Goal: Task Accomplishment & Management: Manage account settings

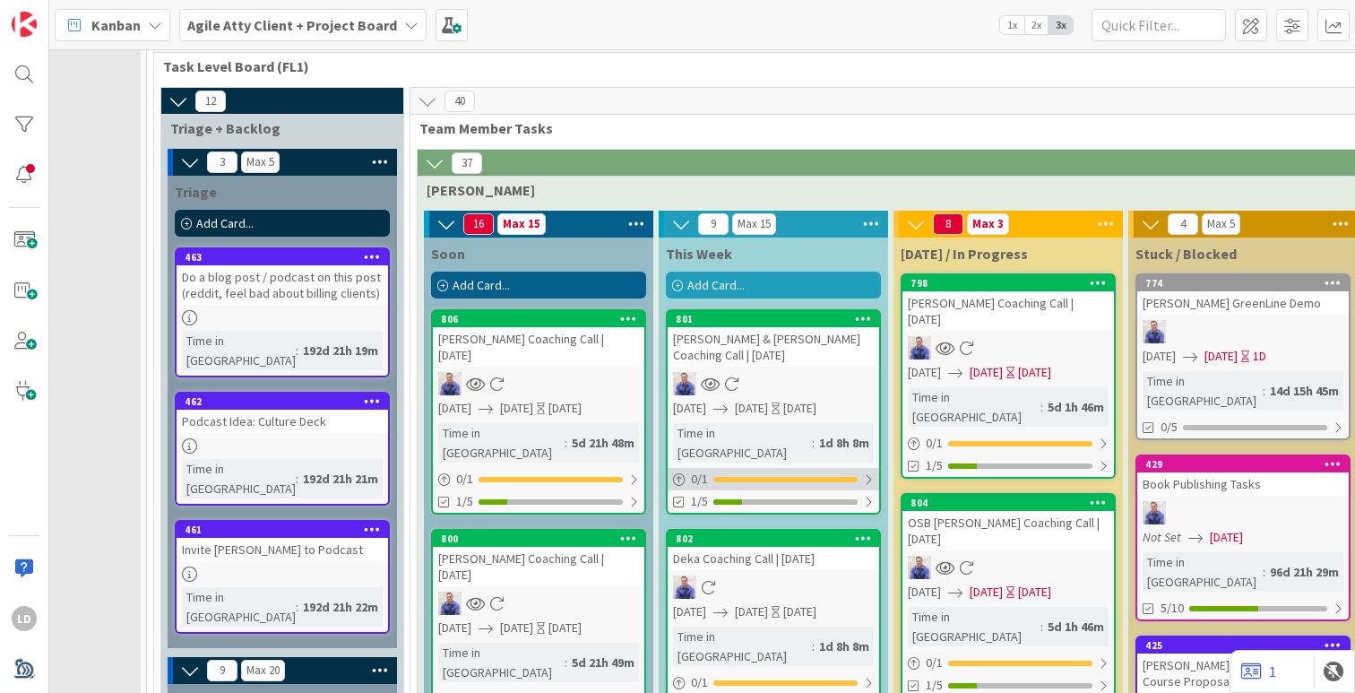
scroll to position [1942, 144]
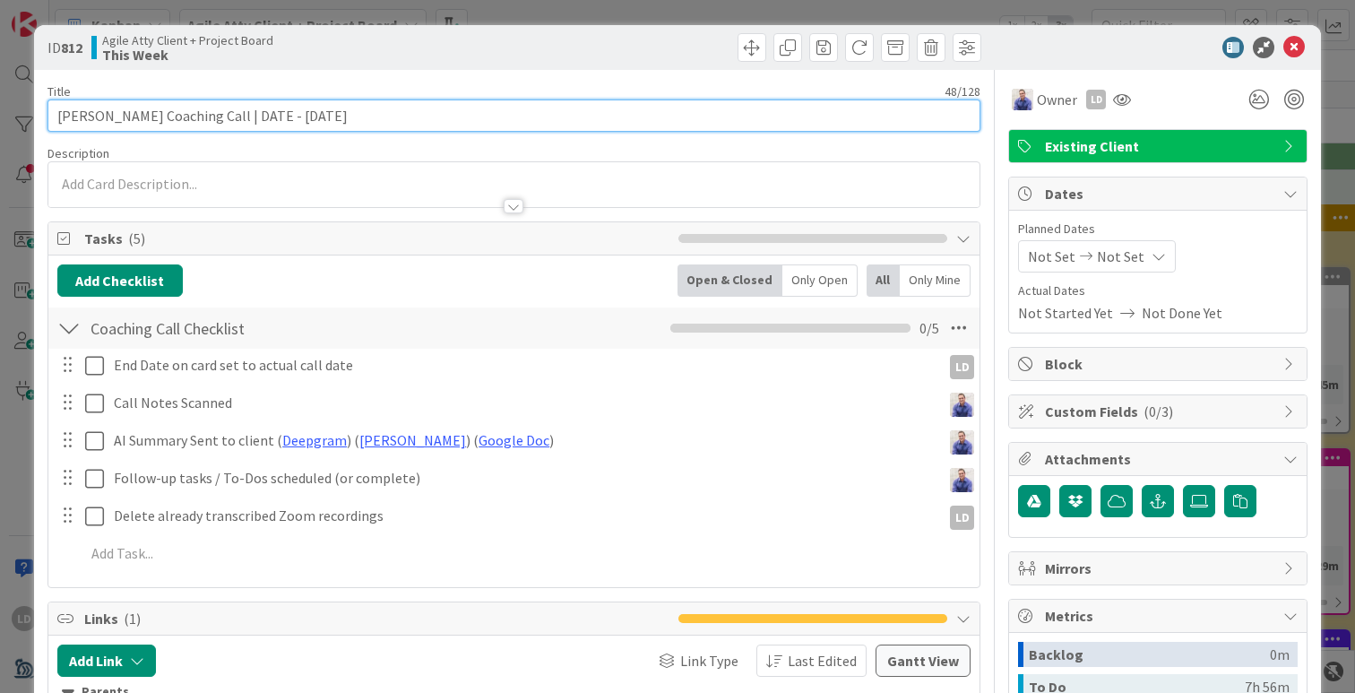
click at [360, 118] on input "[PERSON_NAME] Coaching Call | DATE - [DATE]" at bounding box center [514, 115] width 933 height 32
drag, startPoint x: 237, startPoint y: 116, endPoint x: 289, endPoint y: 116, distance: 52.0
click at [289, 116] on input "[PERSON_NAME] Coaching Call | DATE - [DATE]" at bounding box center [514, 115] width 933 height 32
type input "[PERSON_NAME] Coaching Call | [DATE]"
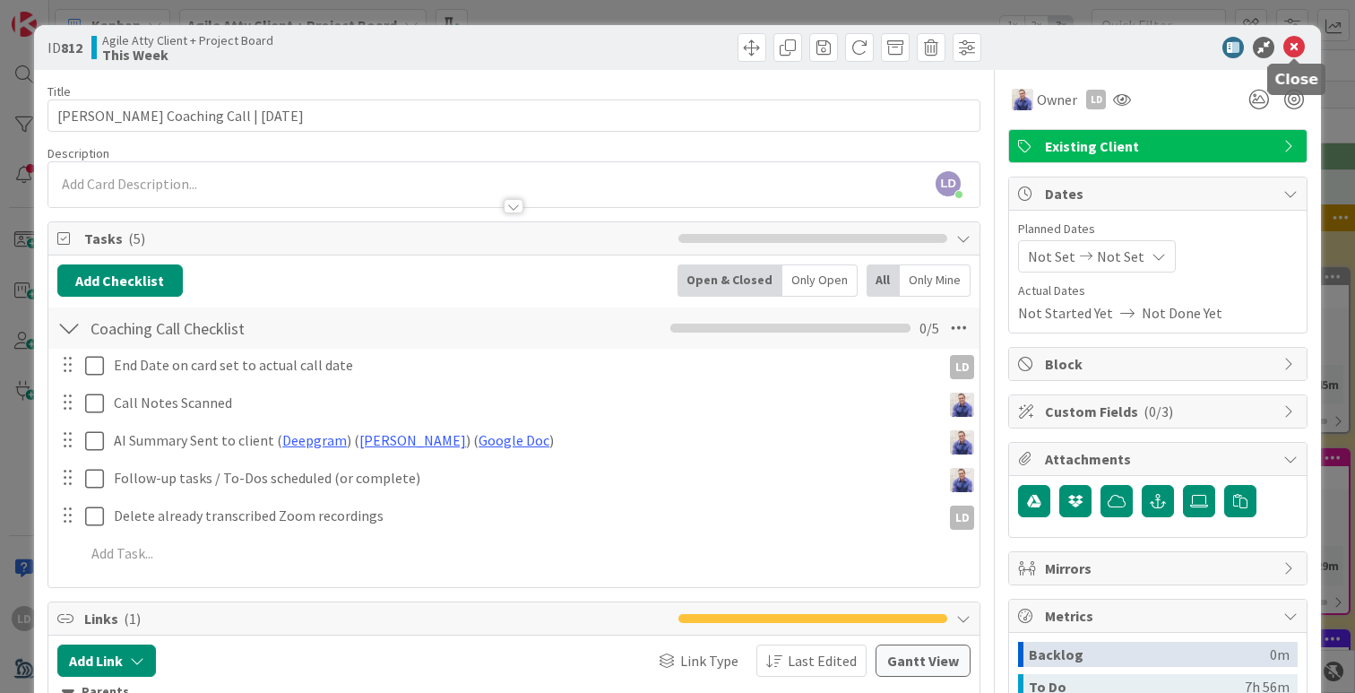
click at [1303, 52] on icon at bounding box center [1295, 48] width 22 height 22
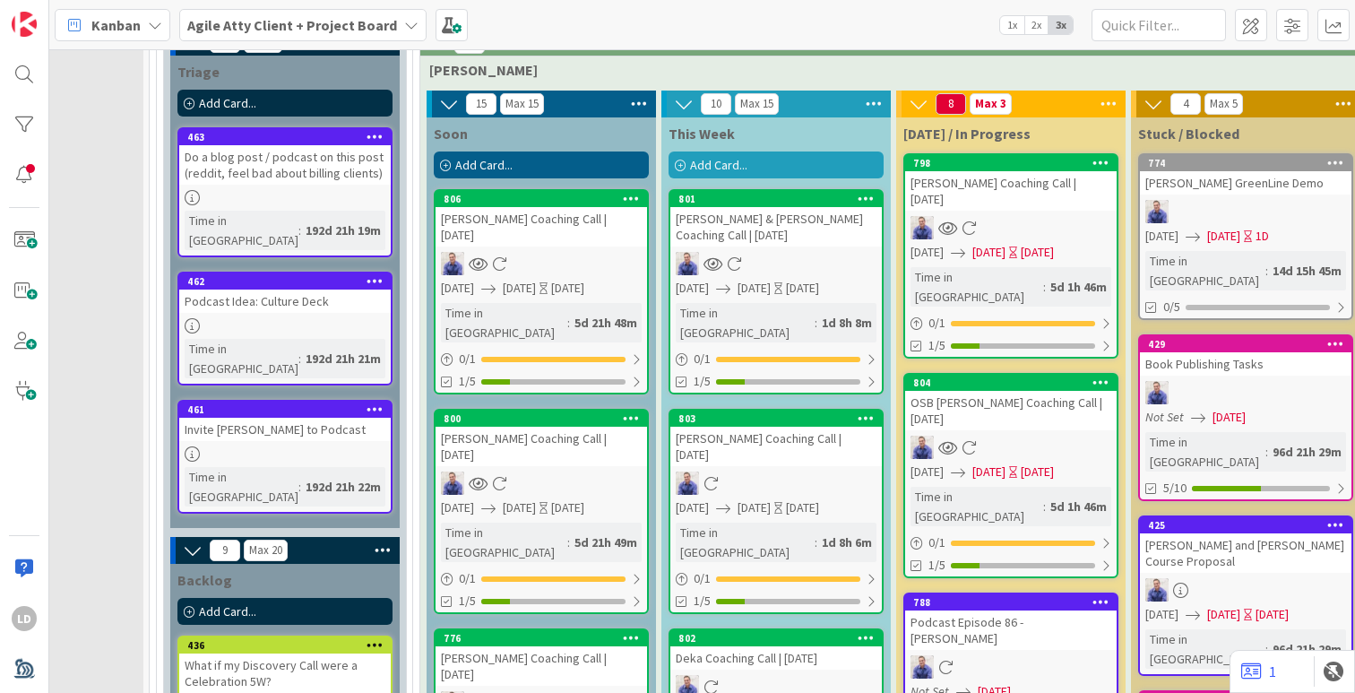
scroll to position [2056, 136]
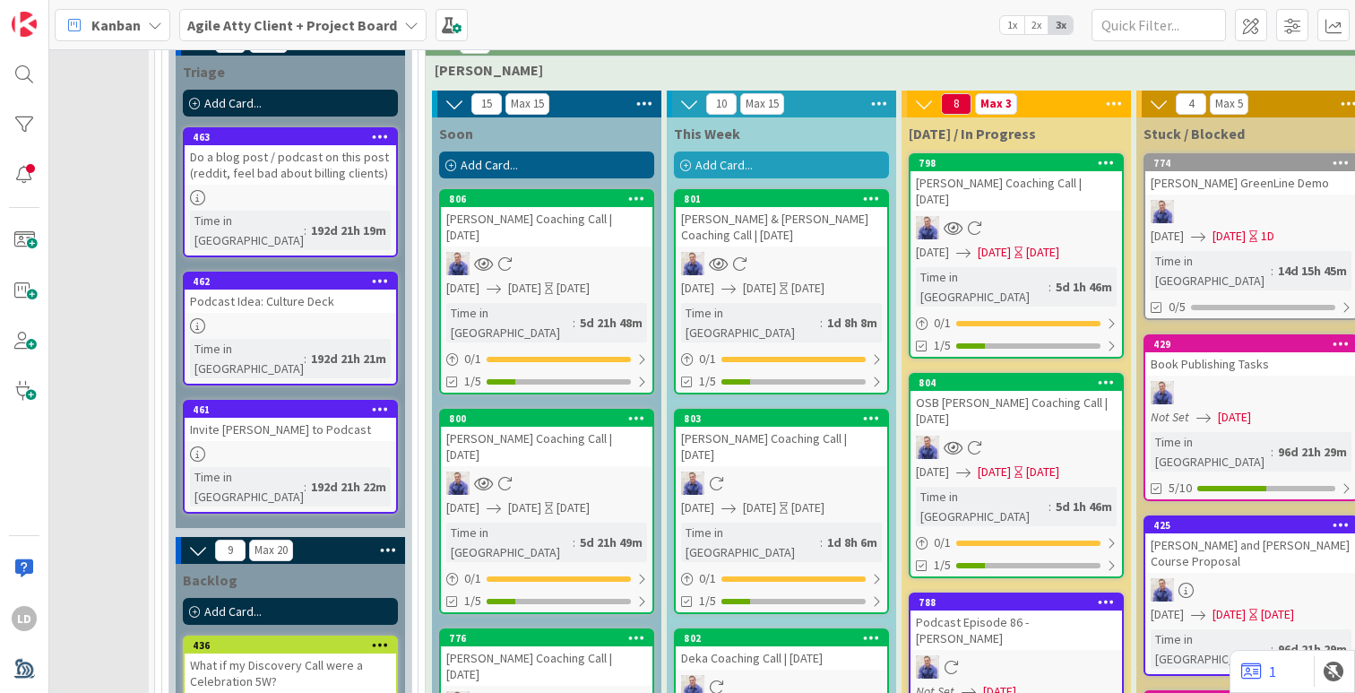
drag, startPoint x: 497, startPoint y: 455, endPoint x: 55, endPoint y: 103, distance: 565.2
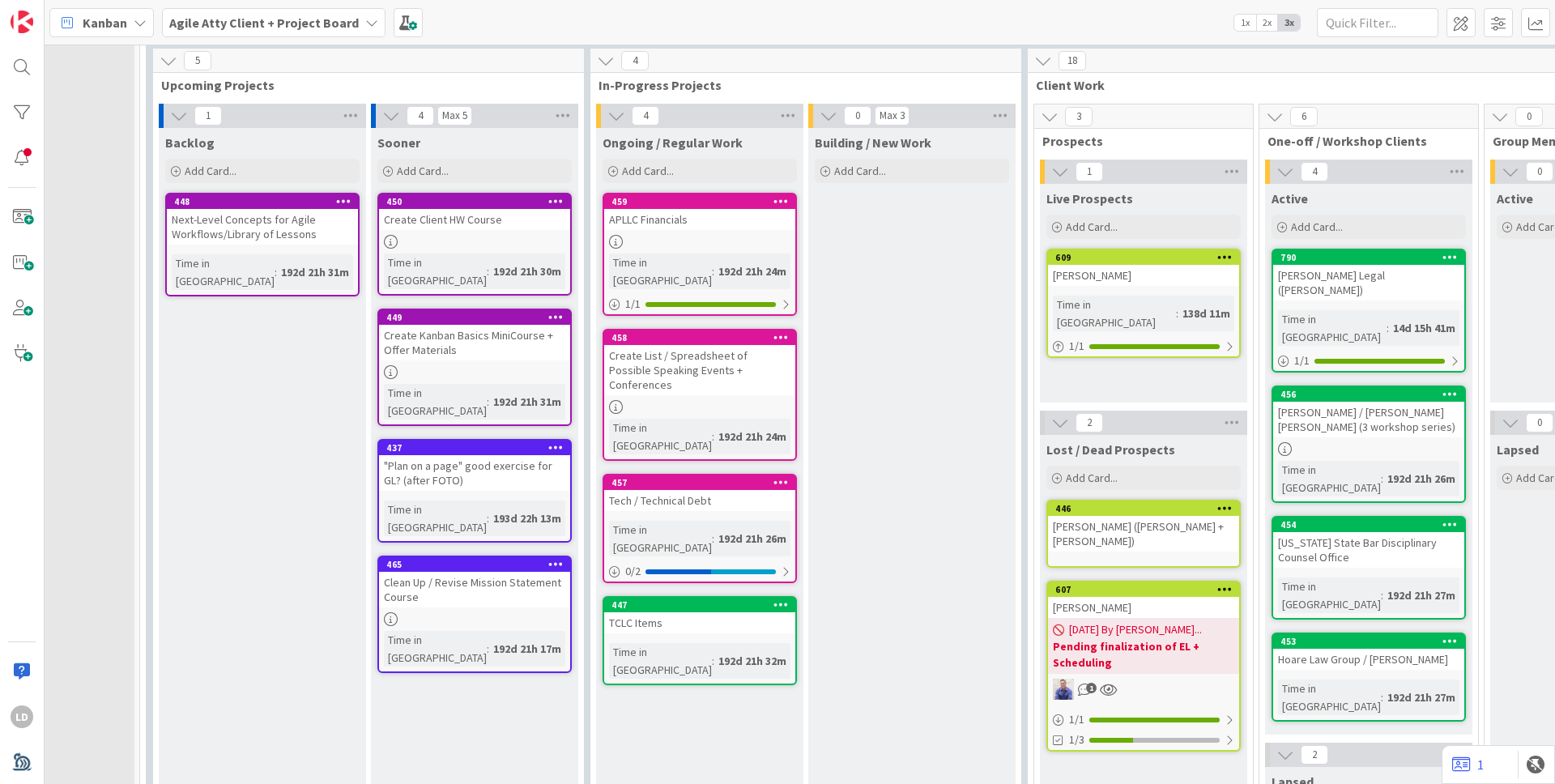
scroll to position [111, 123]
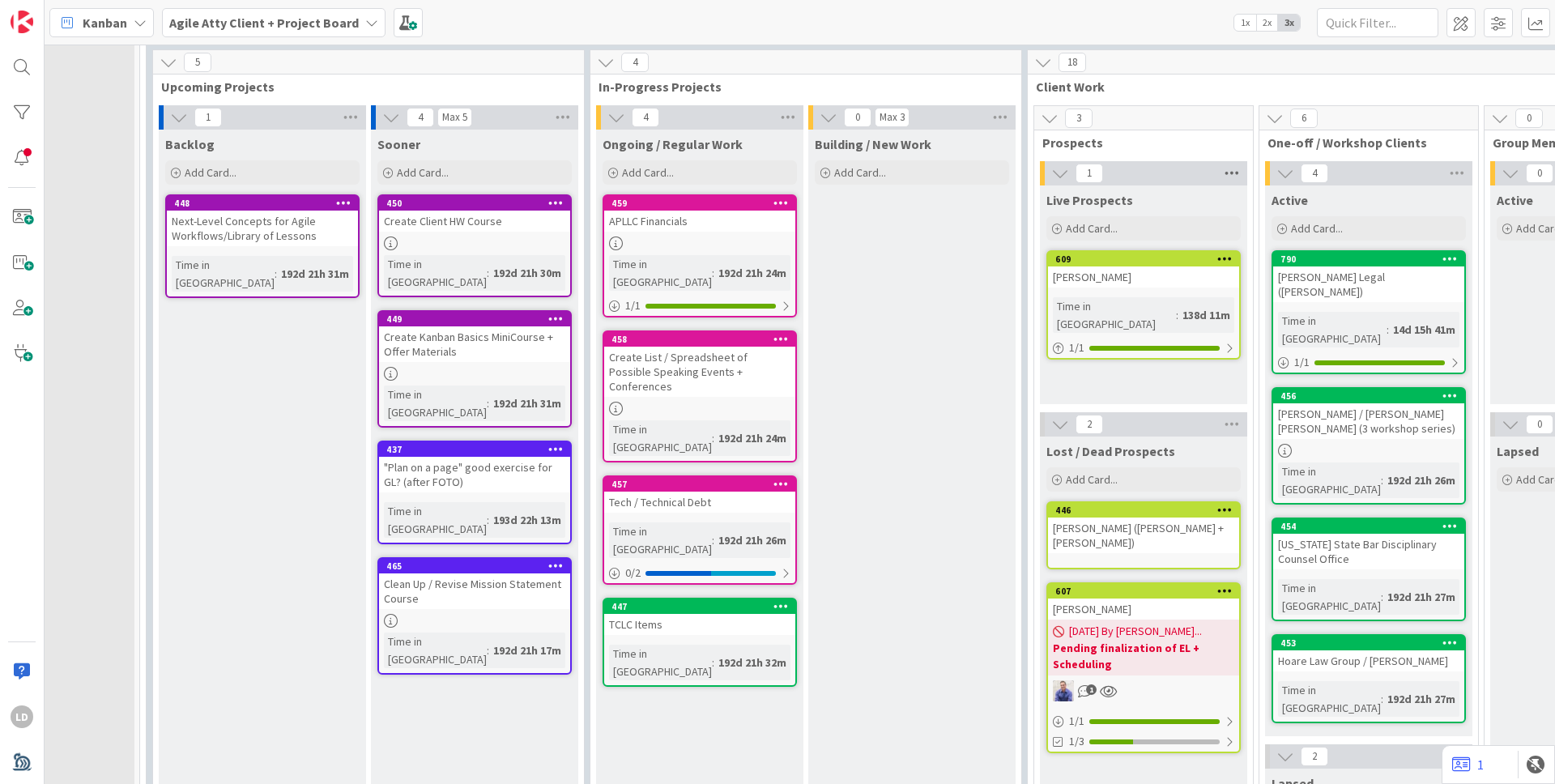
click at [1223, 170] on icon at bounding box center [1232, 173] width 21 height 24
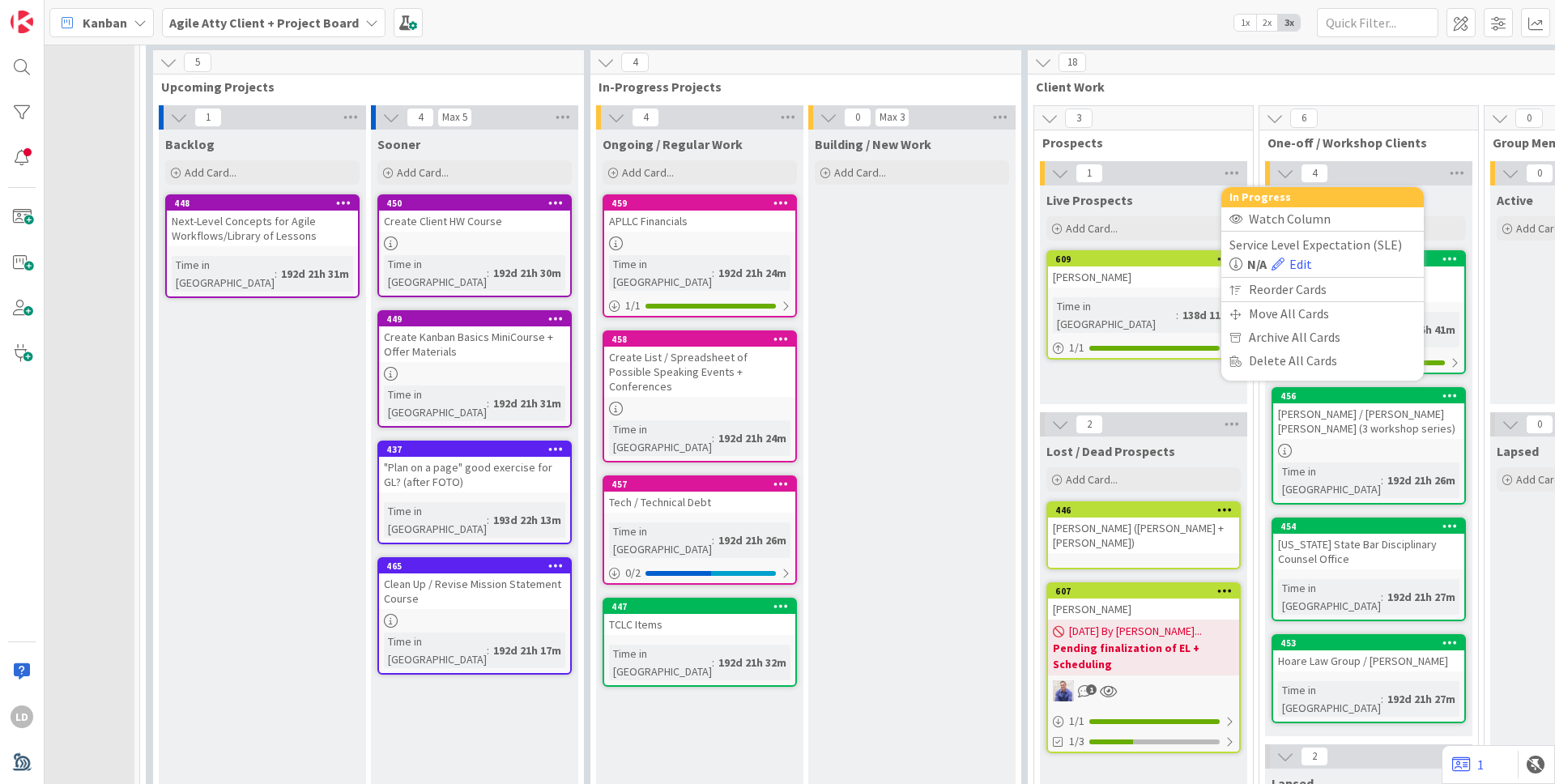
click at [1117, 388] on div "Live Prospects Add Card... 609 [PERSON_NAME] Time in [GEOGRAPHIC_DATA] : 138d 1…" at bounding box center [1143, 294] width 207 height 219
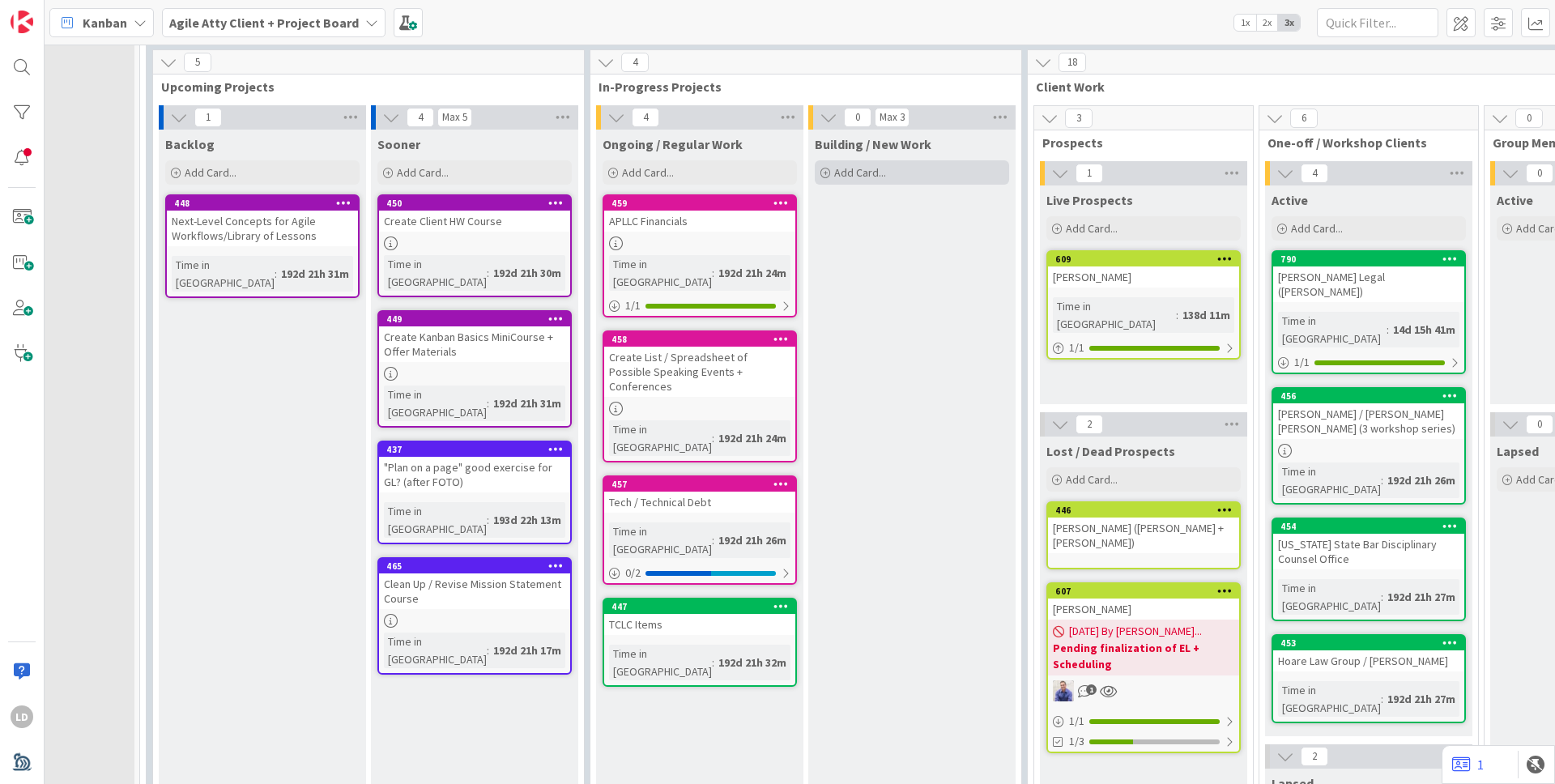
click at [839, 170] on span "Add Card..." at bounding box center [859, 173] width 52 height 14
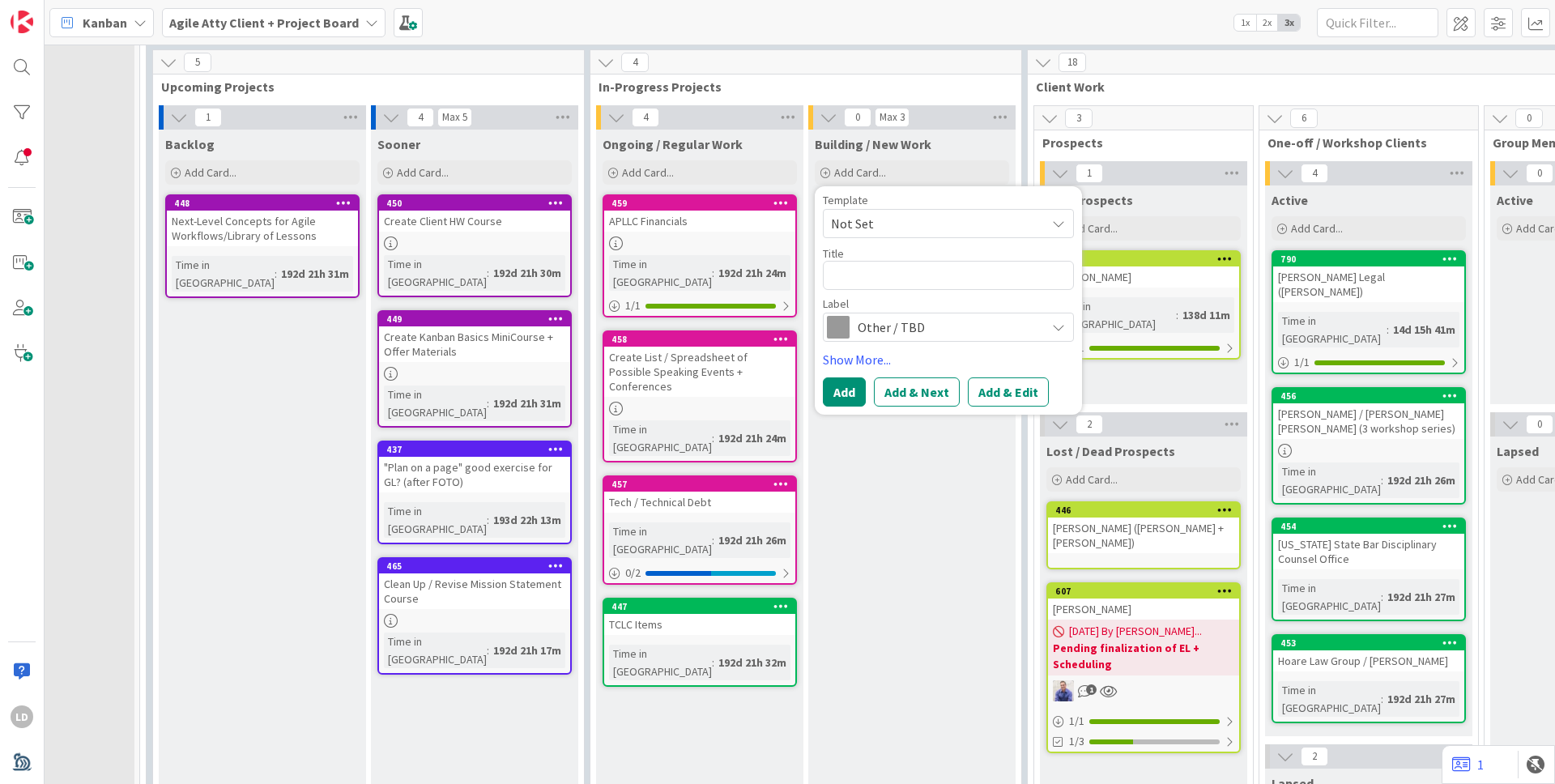
type textarea "x"
type textarea "J"
type textarea "x"
type textarea "Jo"
type textarea "x"
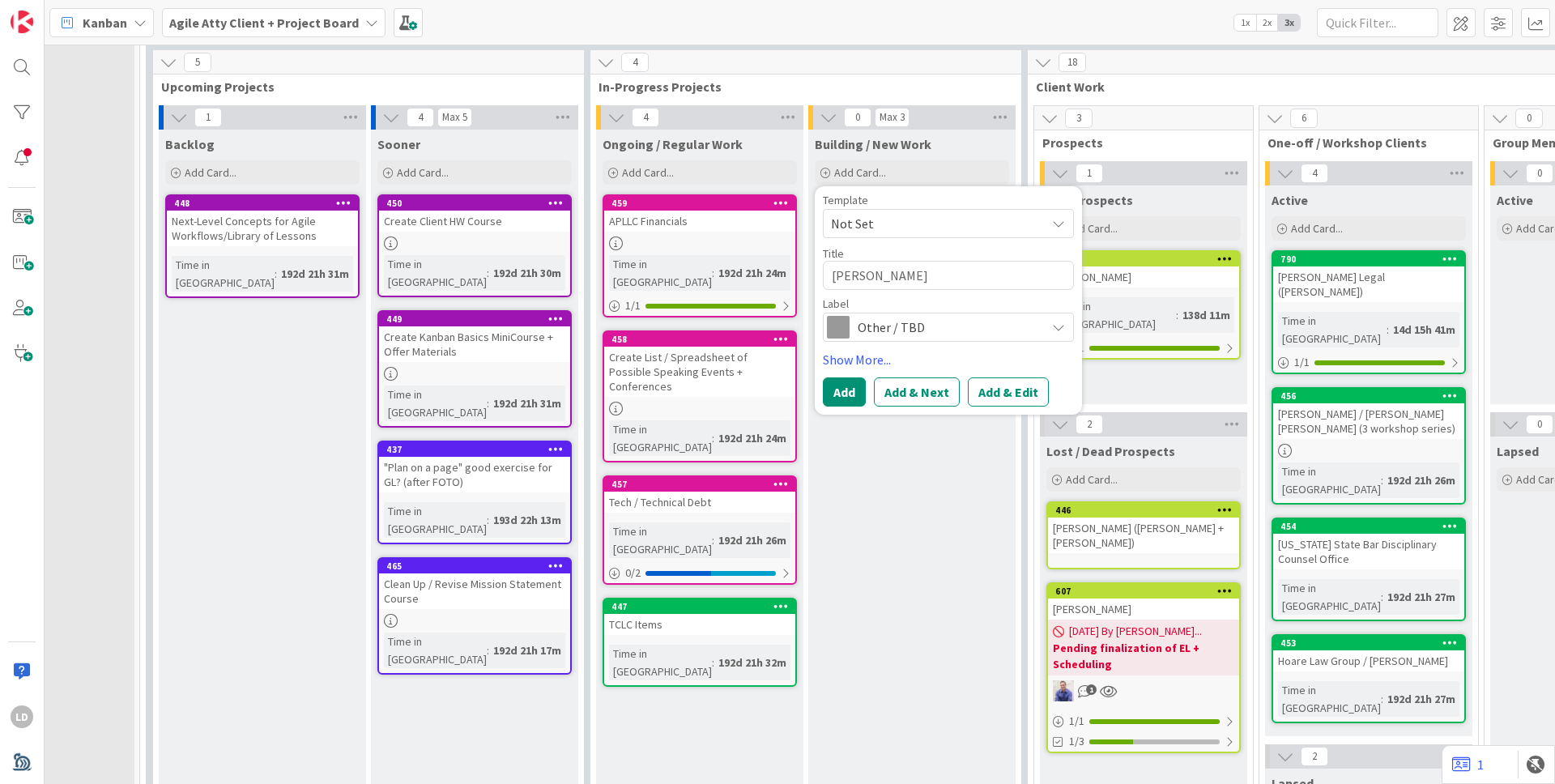
type textarea "[PERSON_NAME]"
type textarea "x"
type textarea "[PERSON_NAME]"
type textarea "x"
type textarea "[PERSON_NAME]"
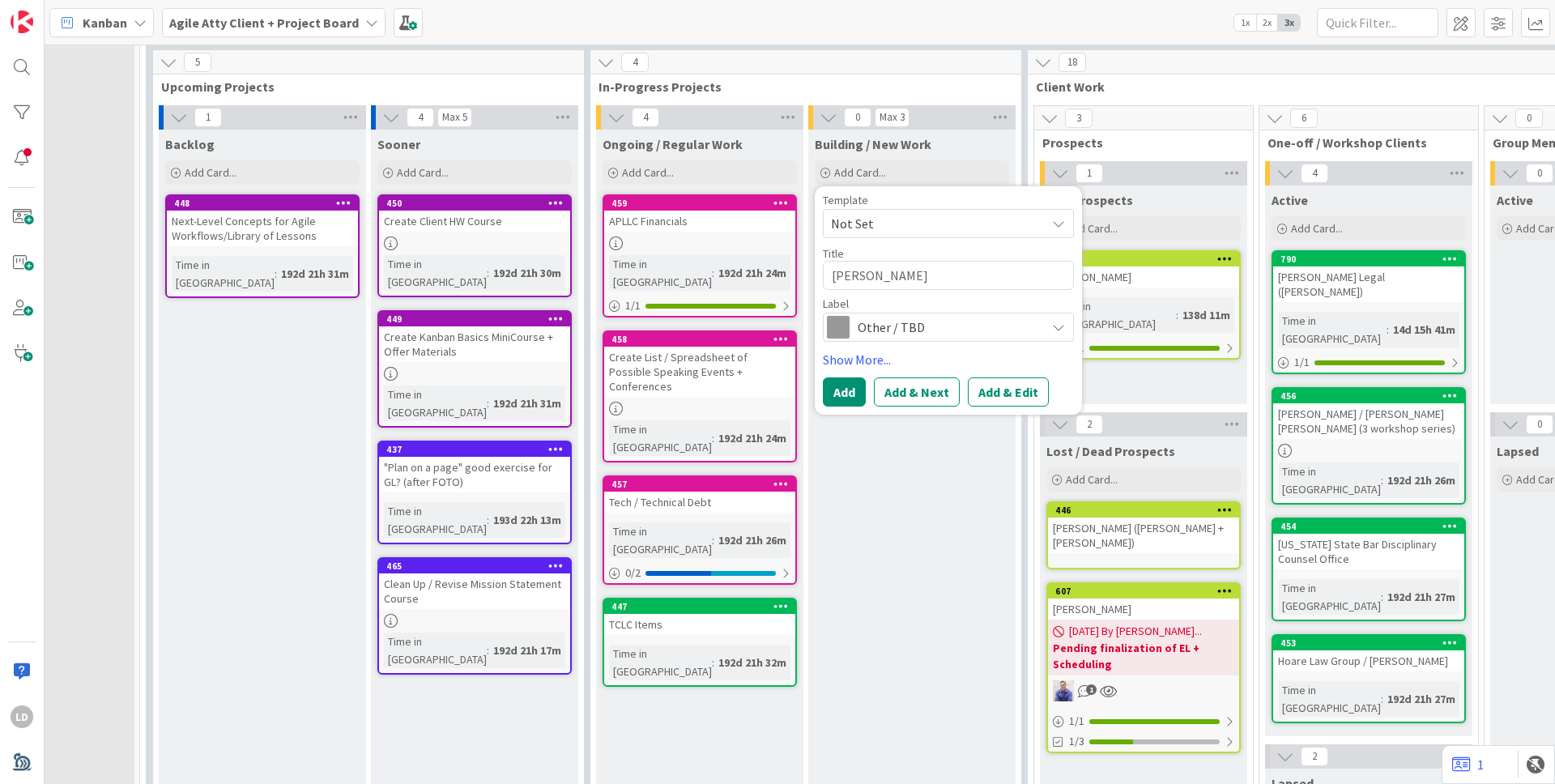
type textarea "x"
type textarea "[PERSON_NAME]"
type textarea "x"
type textarea "[PERSON_NAME]"
type textarea "x"
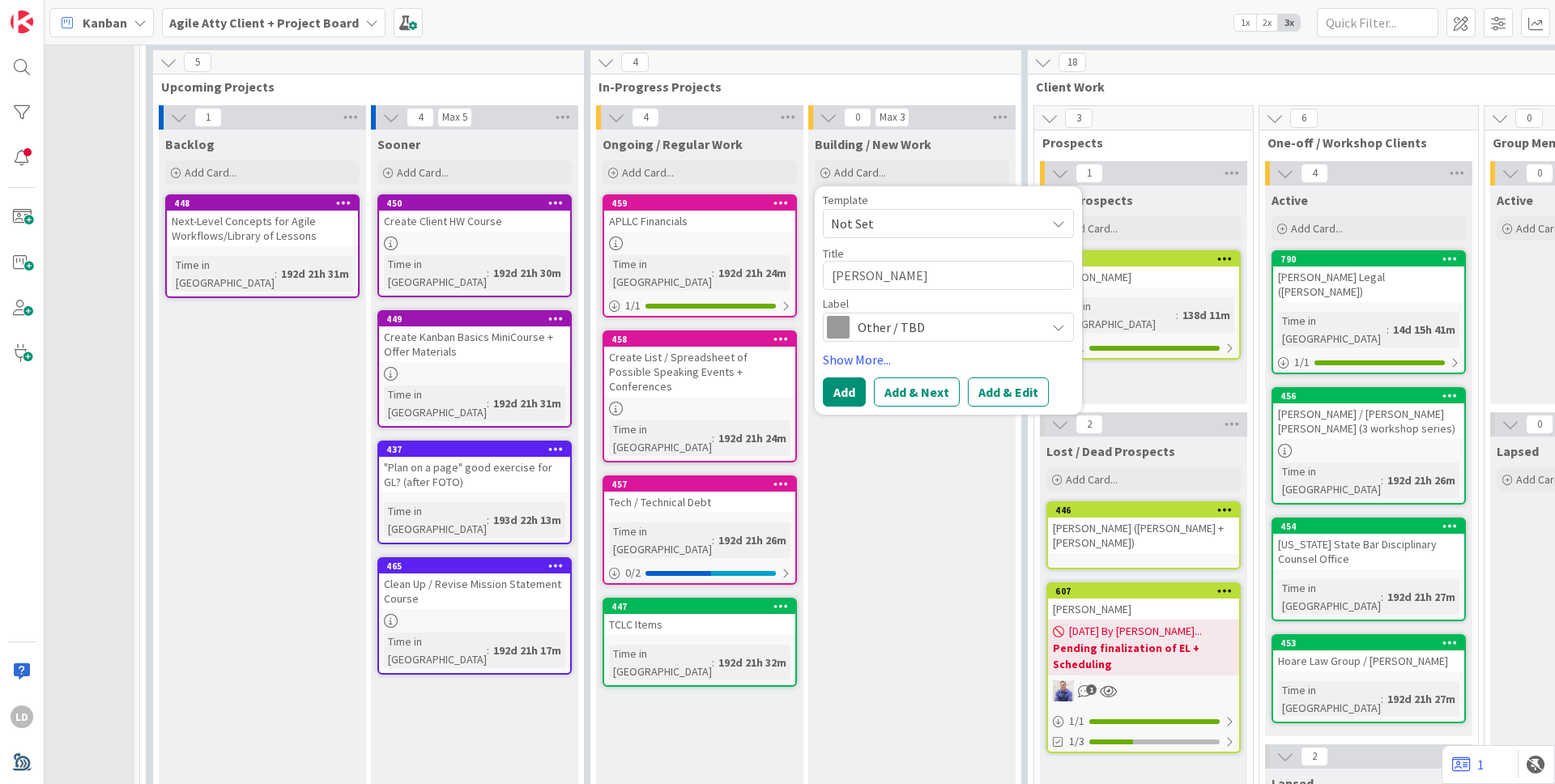
type textarea "[PERSON_NAME]"
type textarea "x"
type textarea "[PERSON_NAME]"
type textarea "x"
type textarea "[PERSON_NAME]"
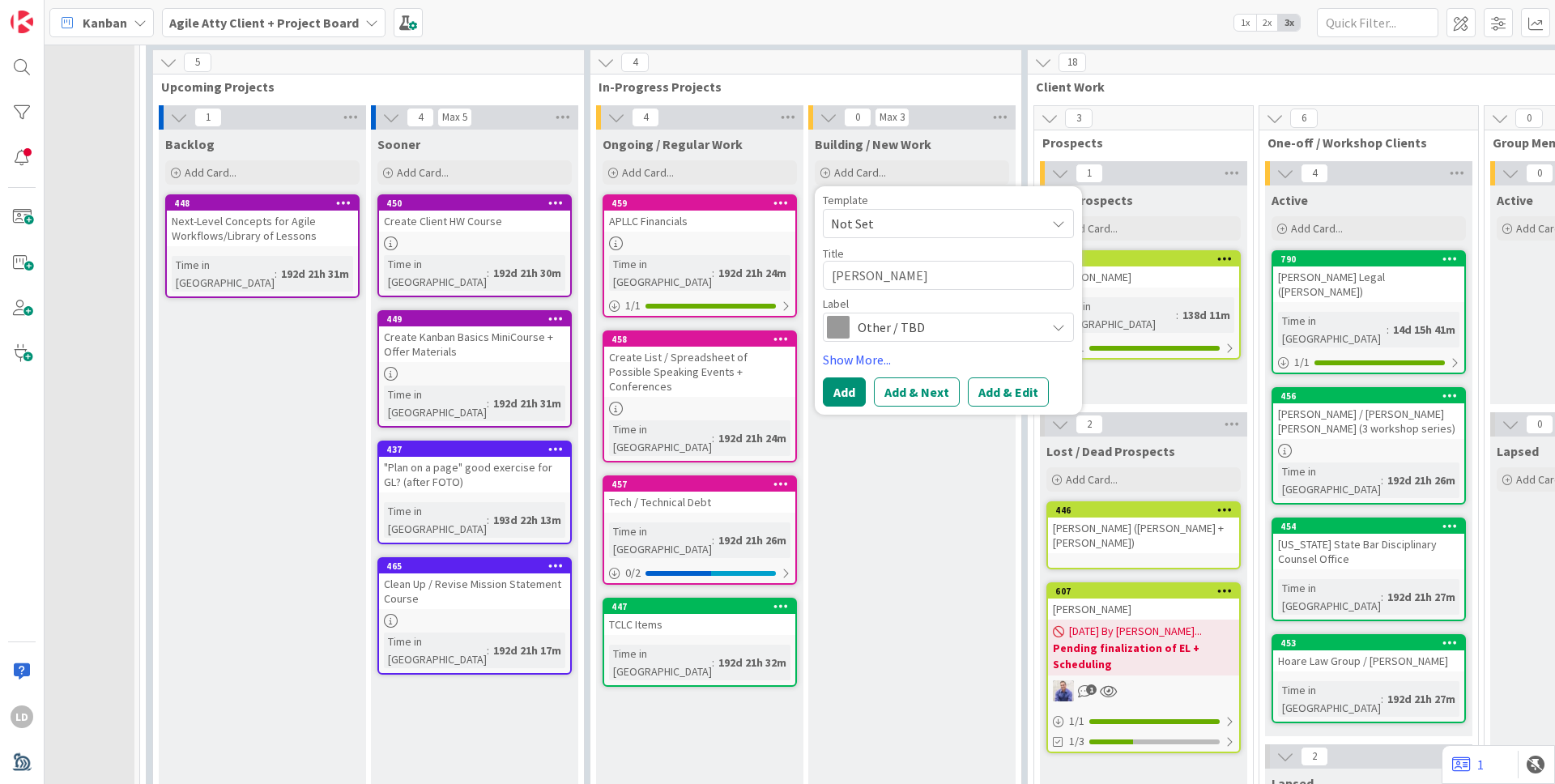
click at [877, 316] on span "Other / TBD" at bounding box center [947, 327] width 180 height 23
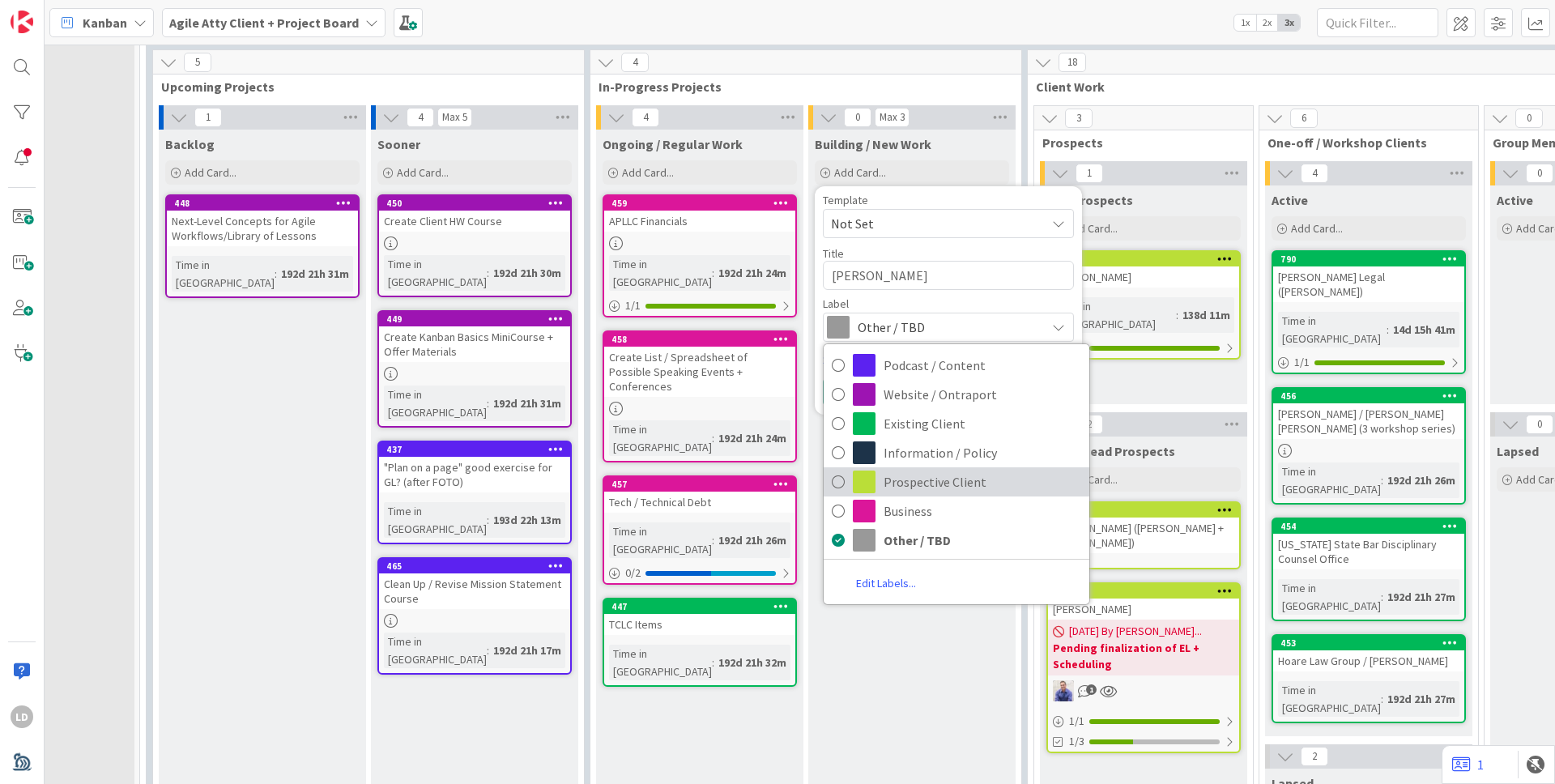
click at [839, 482] on icon at bounding box center [838, 481] width 13 height 24
type textarea "x"
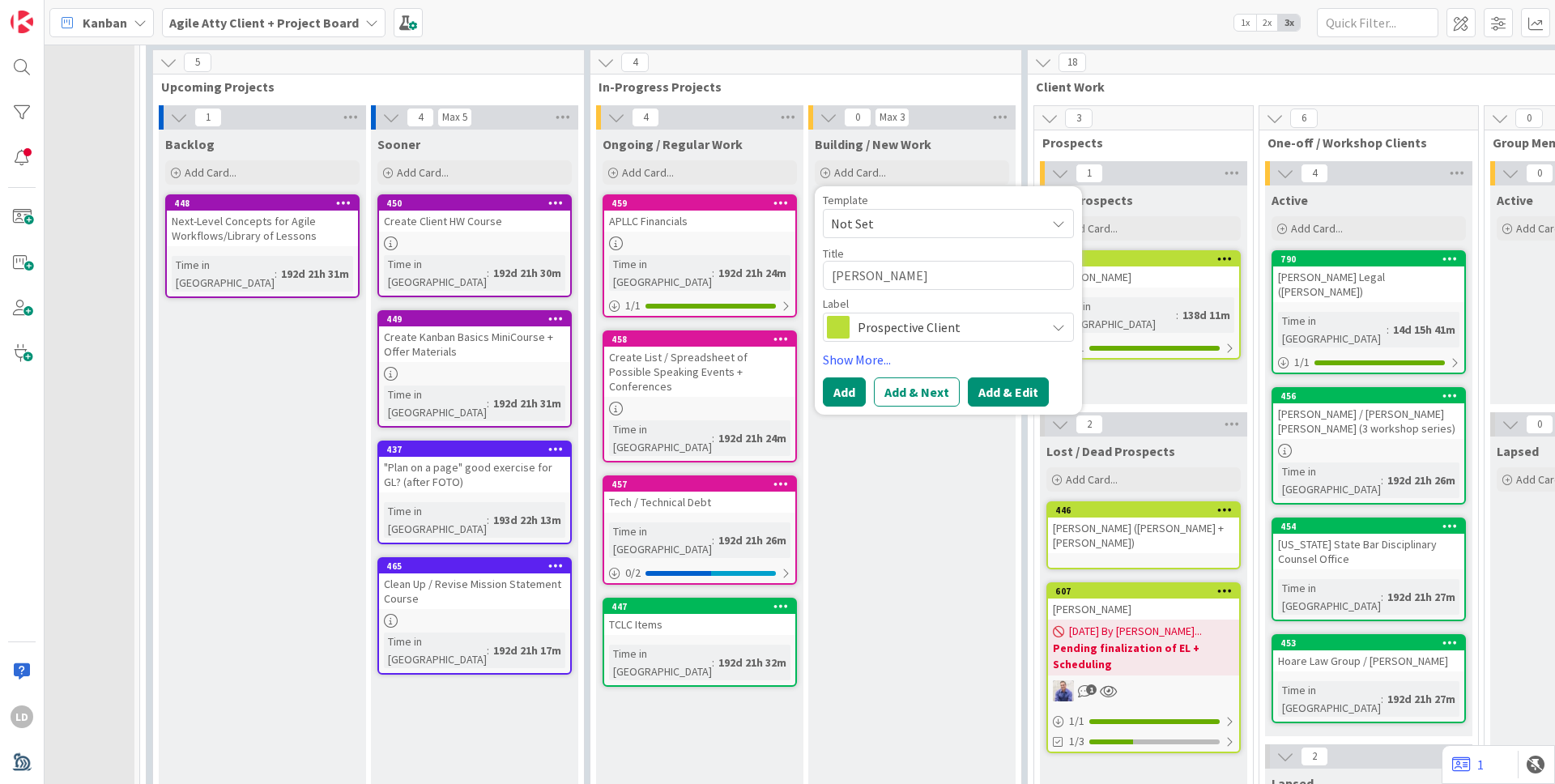
click at [990, 391] on button "Add & Edit" at bounding box center [1008, 392] width 81 height 29
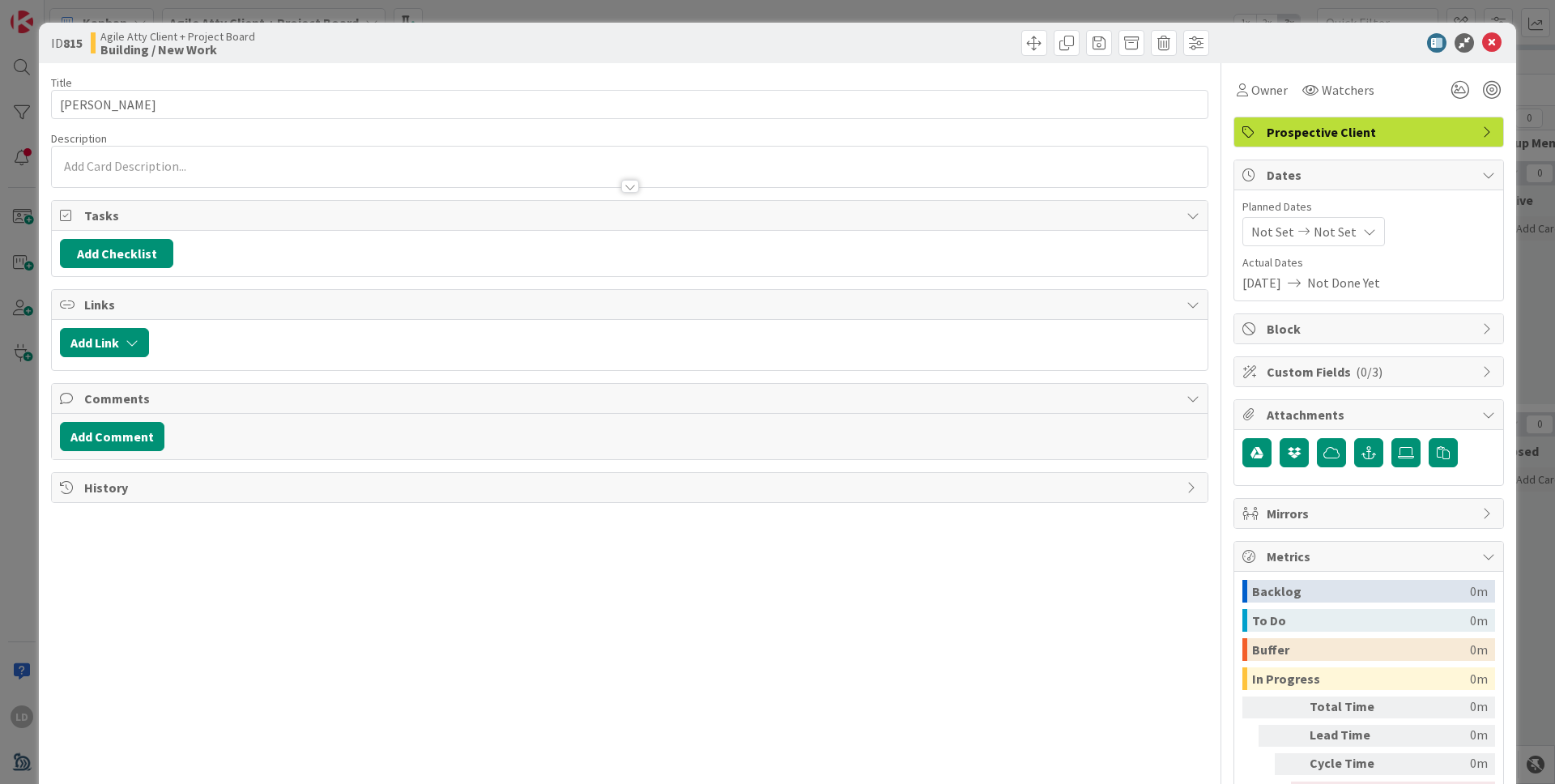
click at [270, 179] on div at bounding box center [629, 178] width 1156 height 17
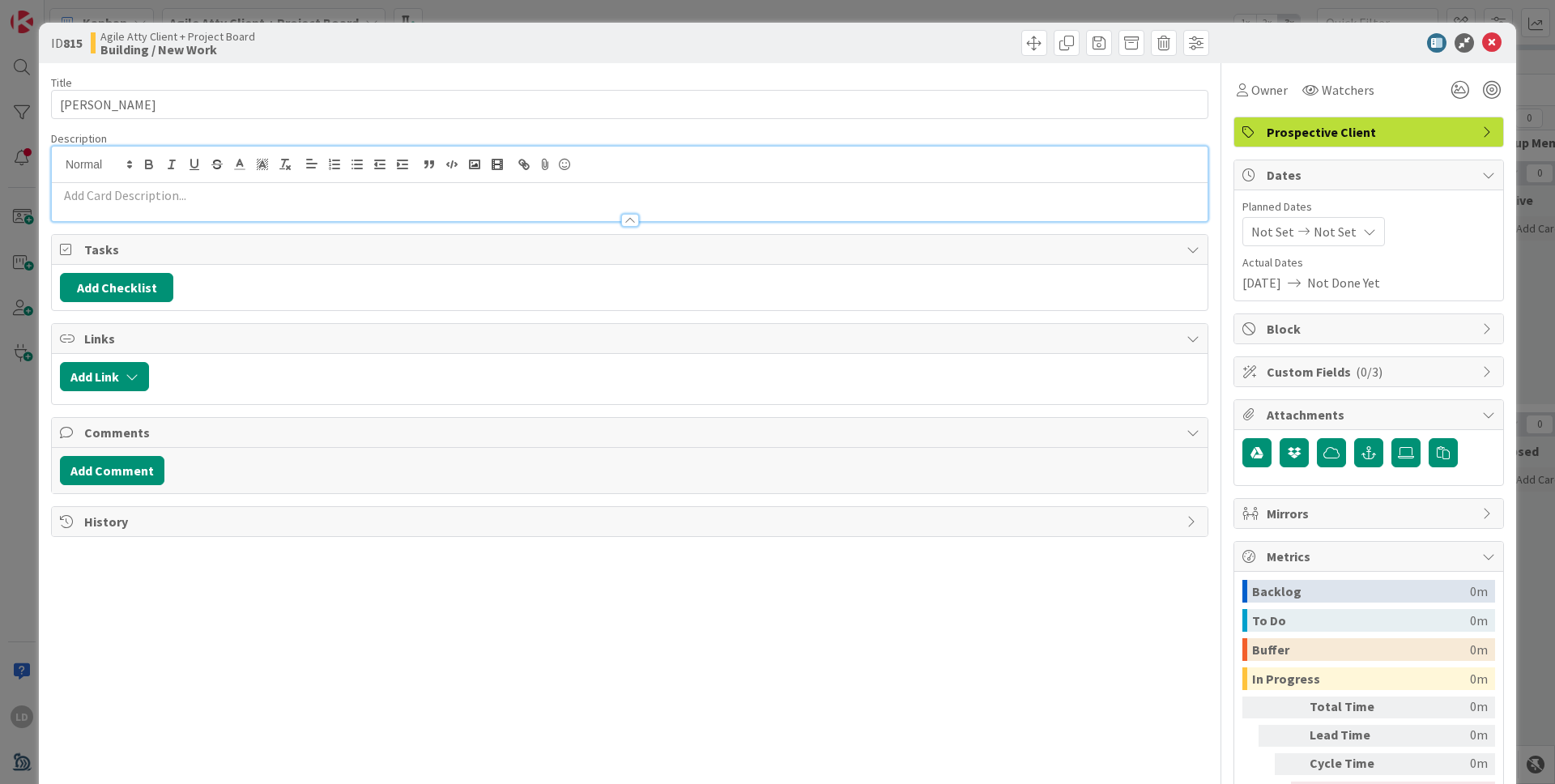
click at [259, 204] on div at bounding box center [629, 212] width 1156 height 17
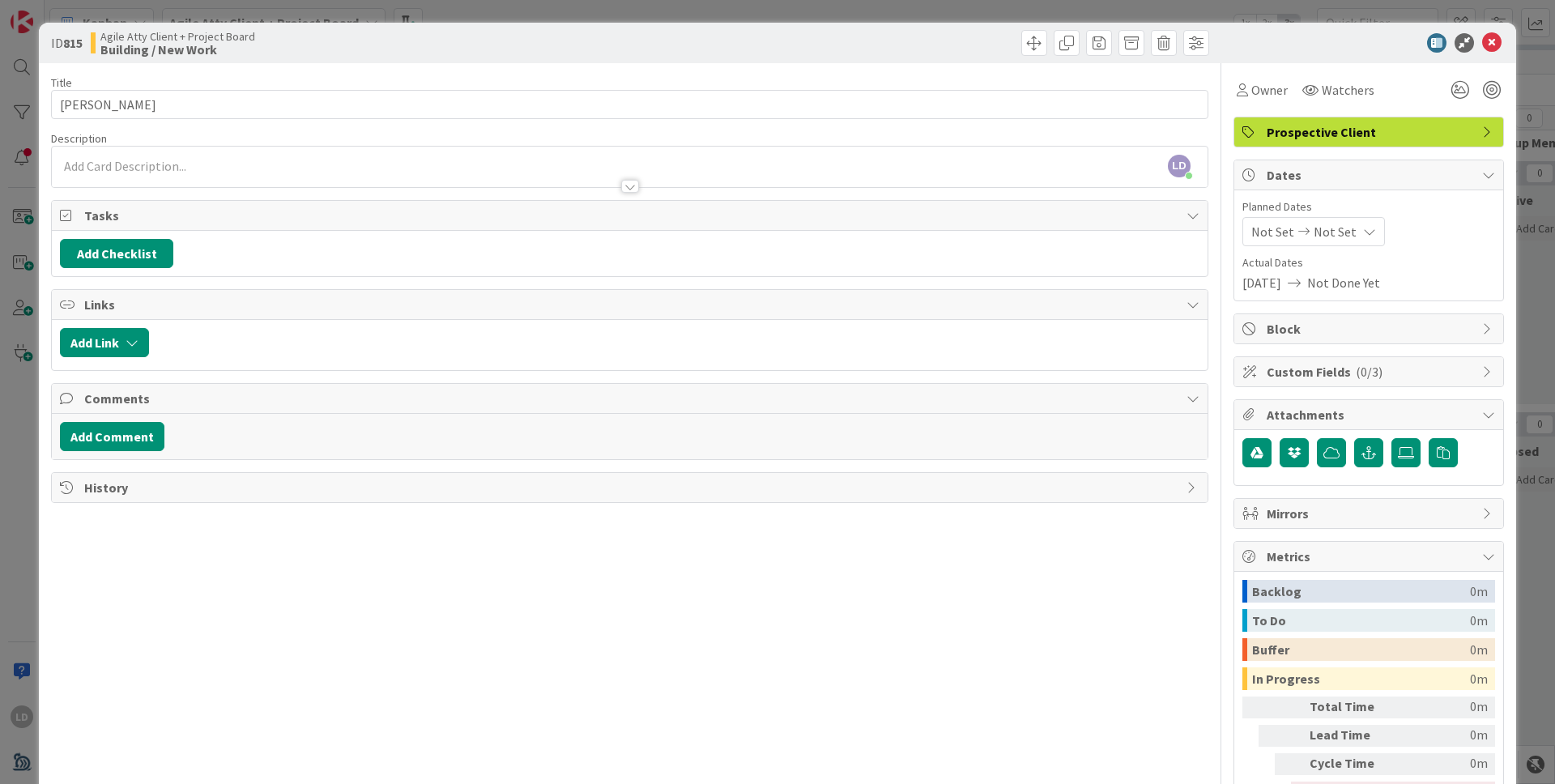
click at [239, 173] on div at bounding box center [629, 178] width 1156 height 17
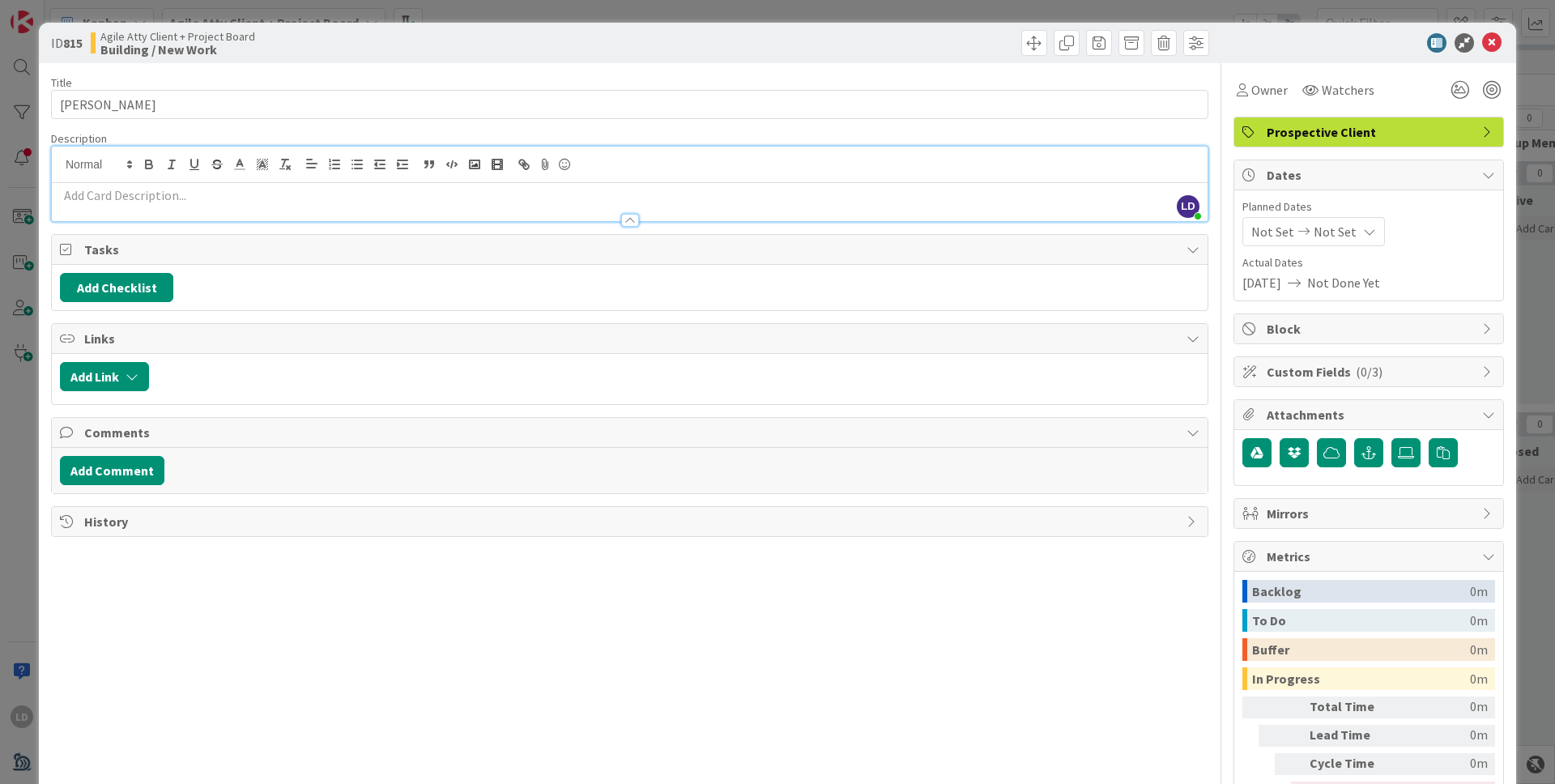
click at [174, 198] on p at bounding box center [629, 195] width 1139 height 19
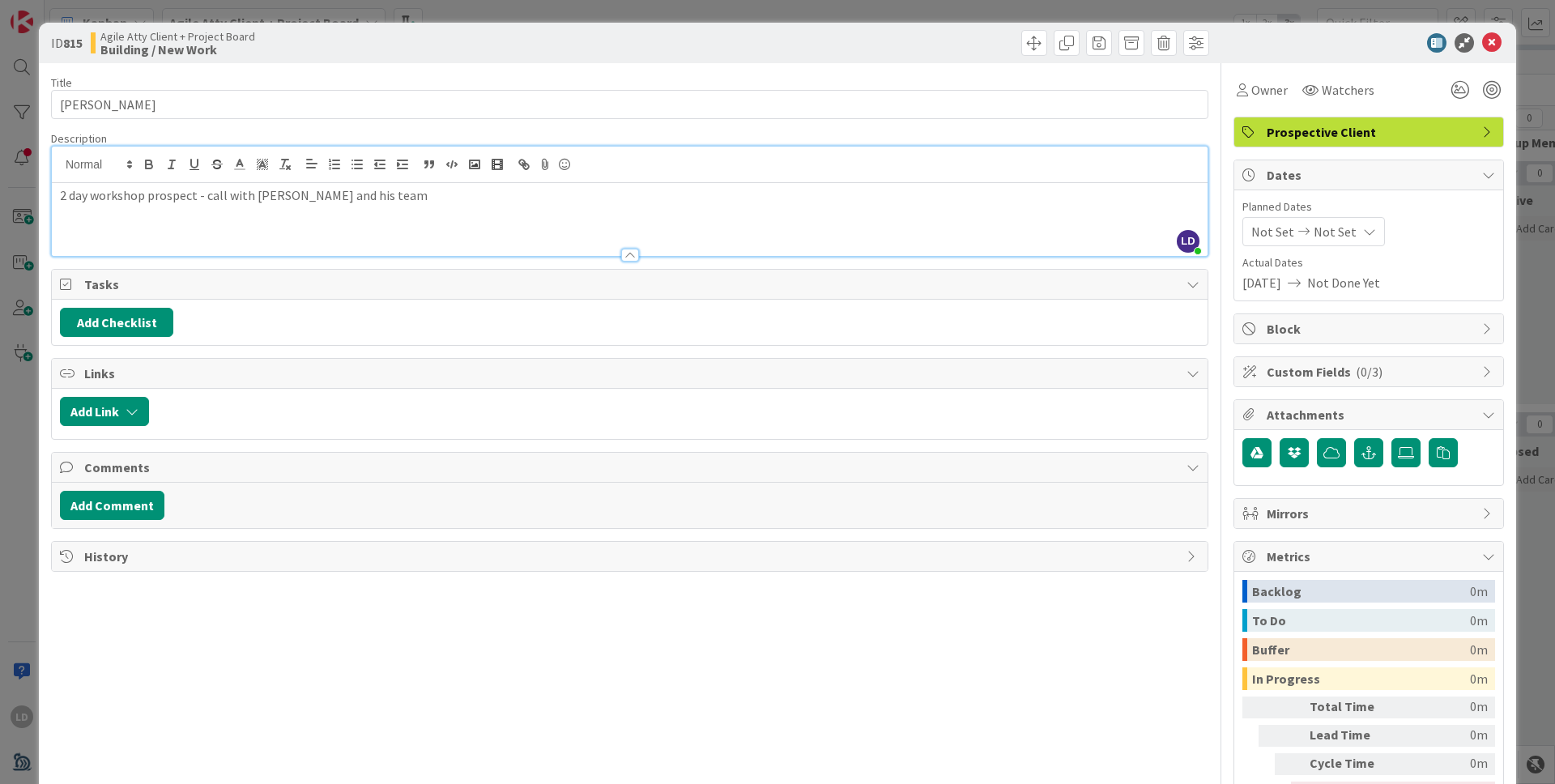
click at [207, 195] on p "2 day workshop prospect - call with [PERSON_NAME] and his team" at bounding box center [629, 195] width 1139 height 19
click at [1151, 131] on div "Description" at bounding box center [629, 138] width 1157 height 14
click at [1223, 43] on icon at bounding box center [1492, 43] width 20 height 20
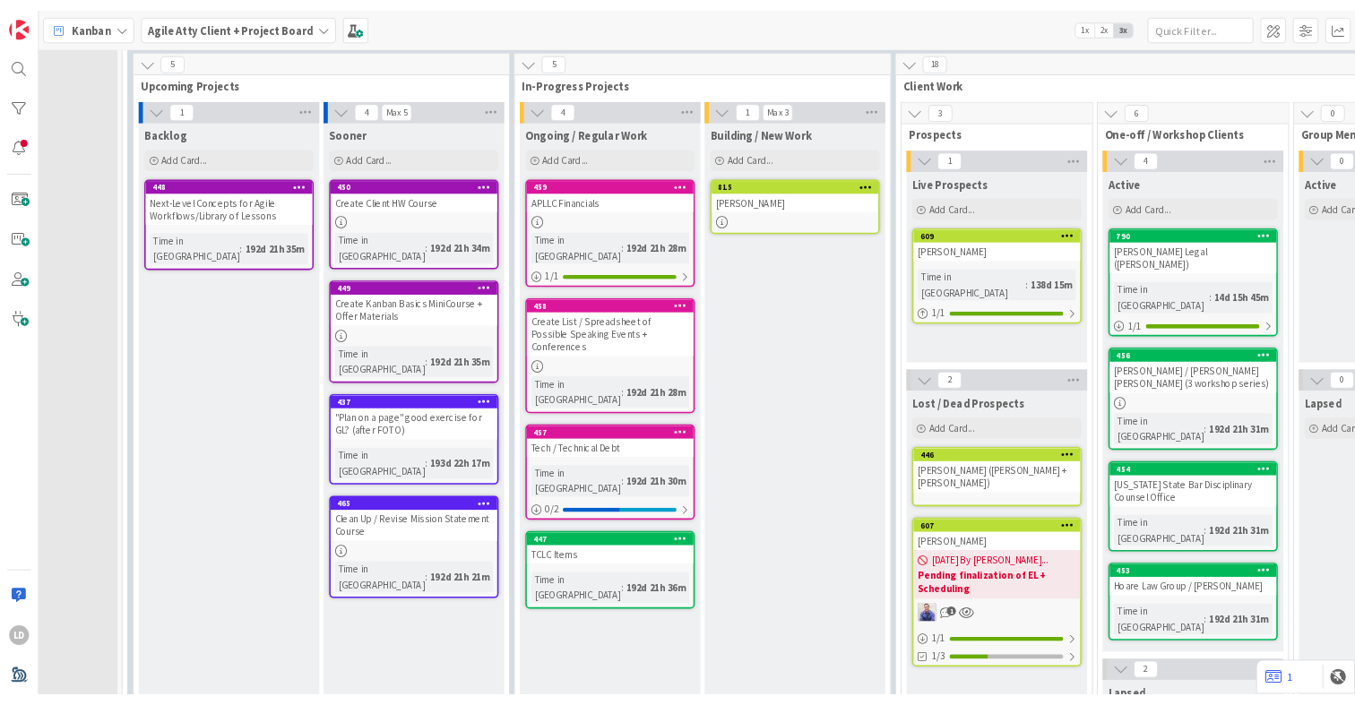
scroll to position [115, 136]
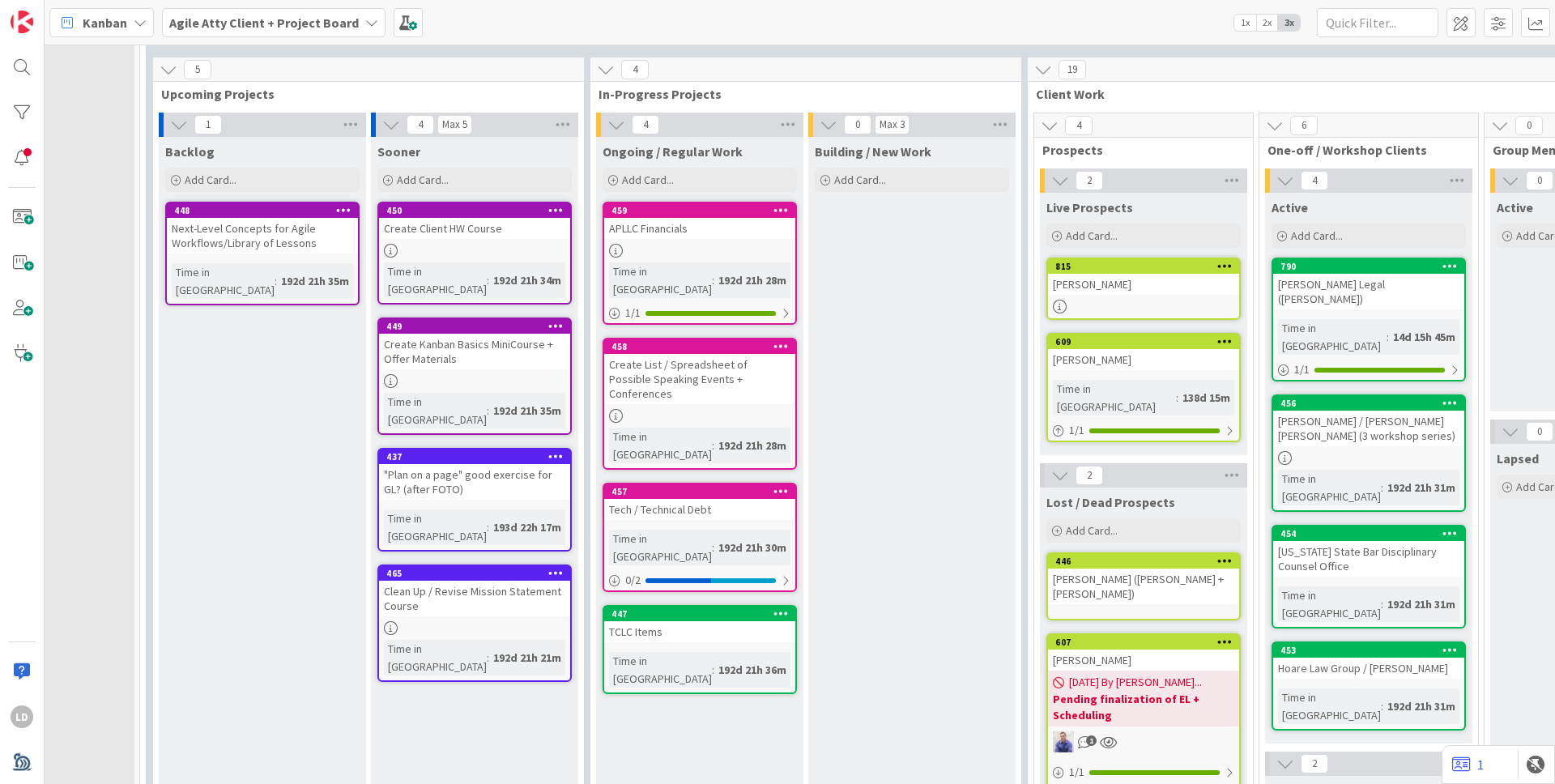
click at [1111, 290] on div "[PERSON_NAME]" at bounding box center [1144, 284] width 192 height 21
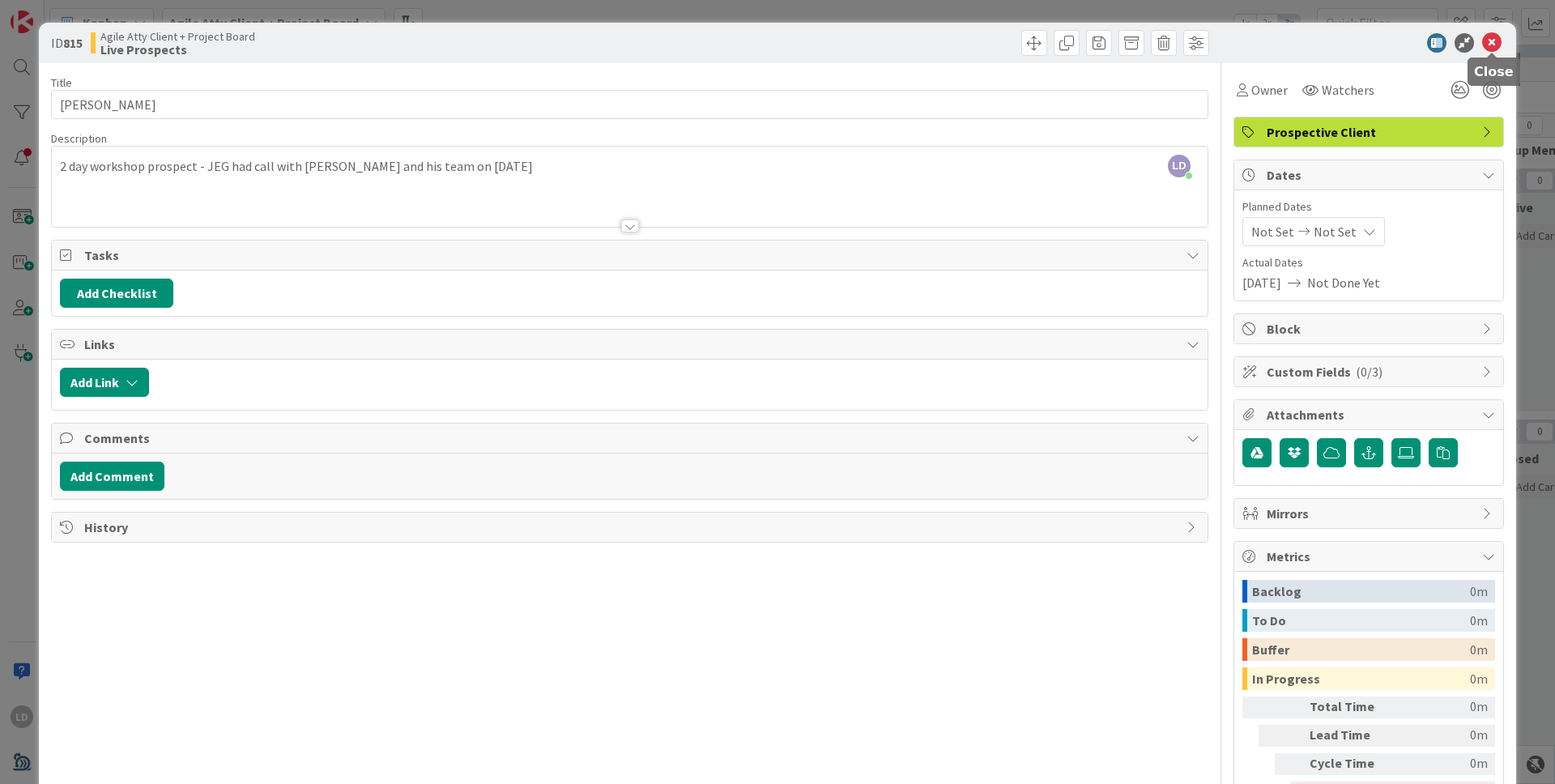
click at [1223, 36] on icon at bounding box center [1492, 43] width 20 height 20
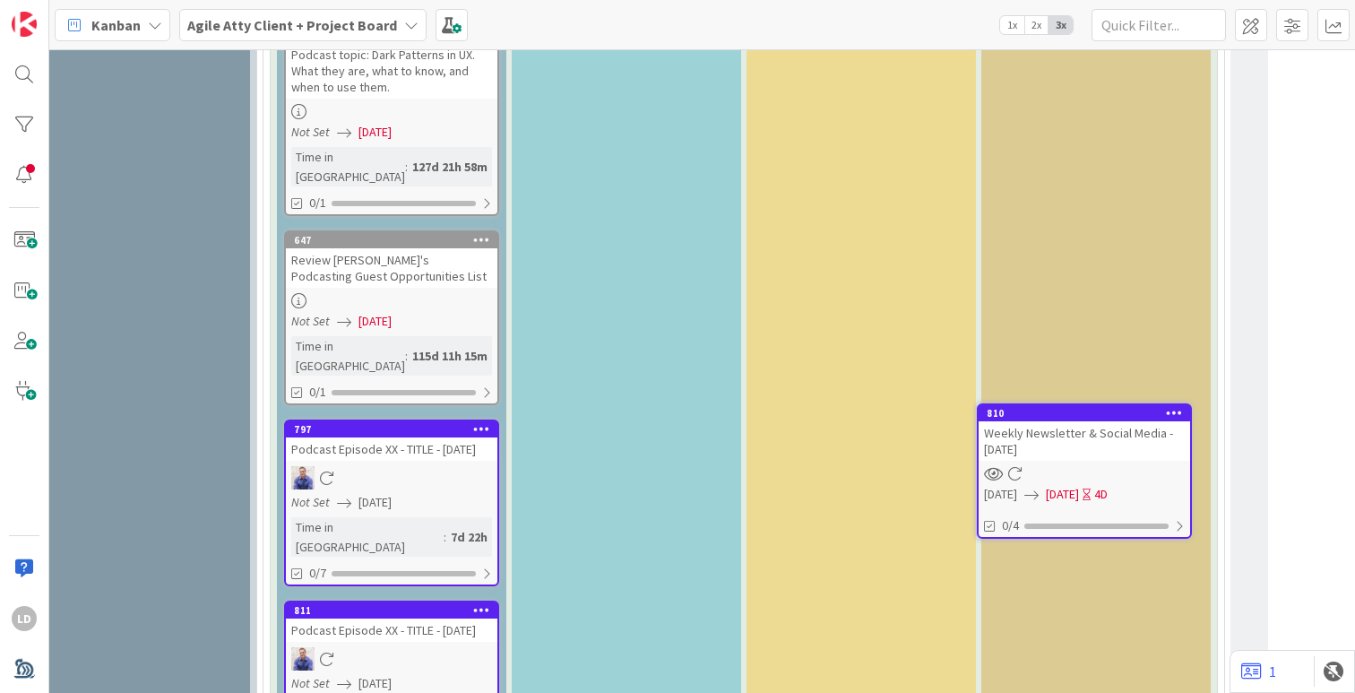
scroll to position [4167, 313]
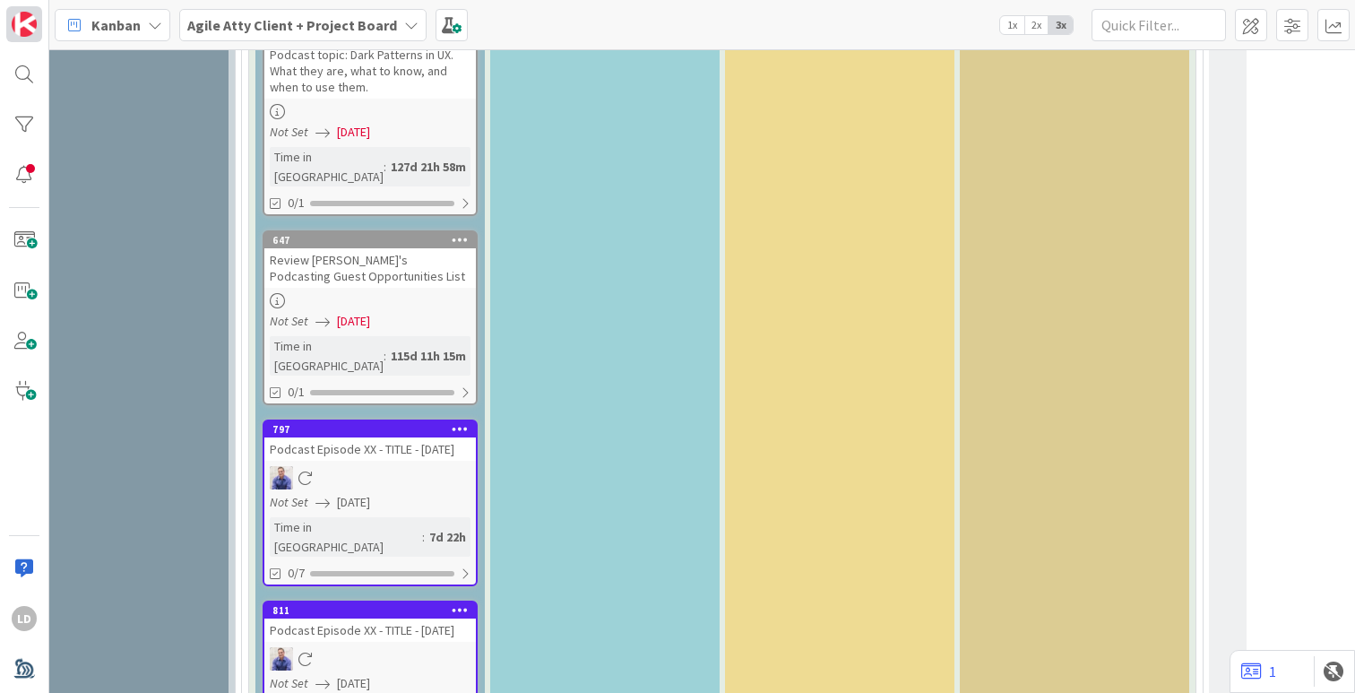
drag, startPoint x: 718, startPoint y: 522, endPoint x: 12, endPoint y: 40, distance: 854.8
drag, startPoint x: 1026, startPoint y: 483, endPoint x: 1043, endPoint y: 22, distance: 461.0
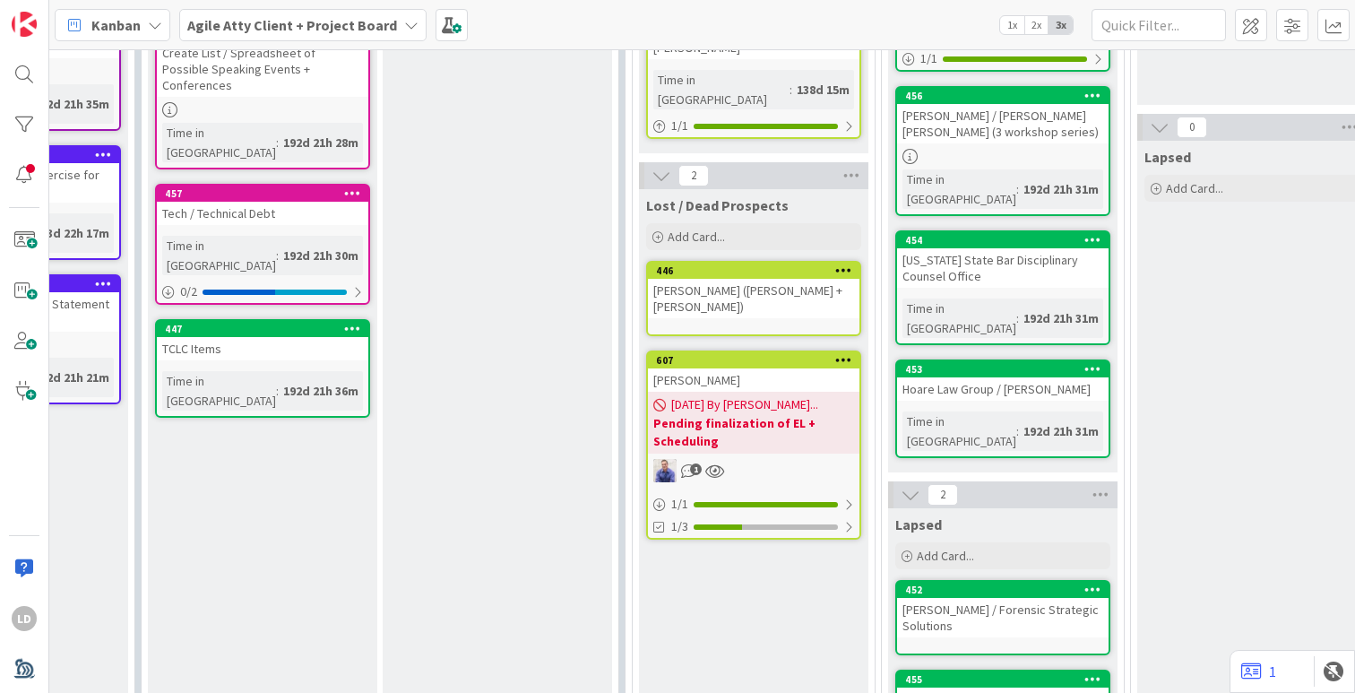
scroll to position [0, 648]
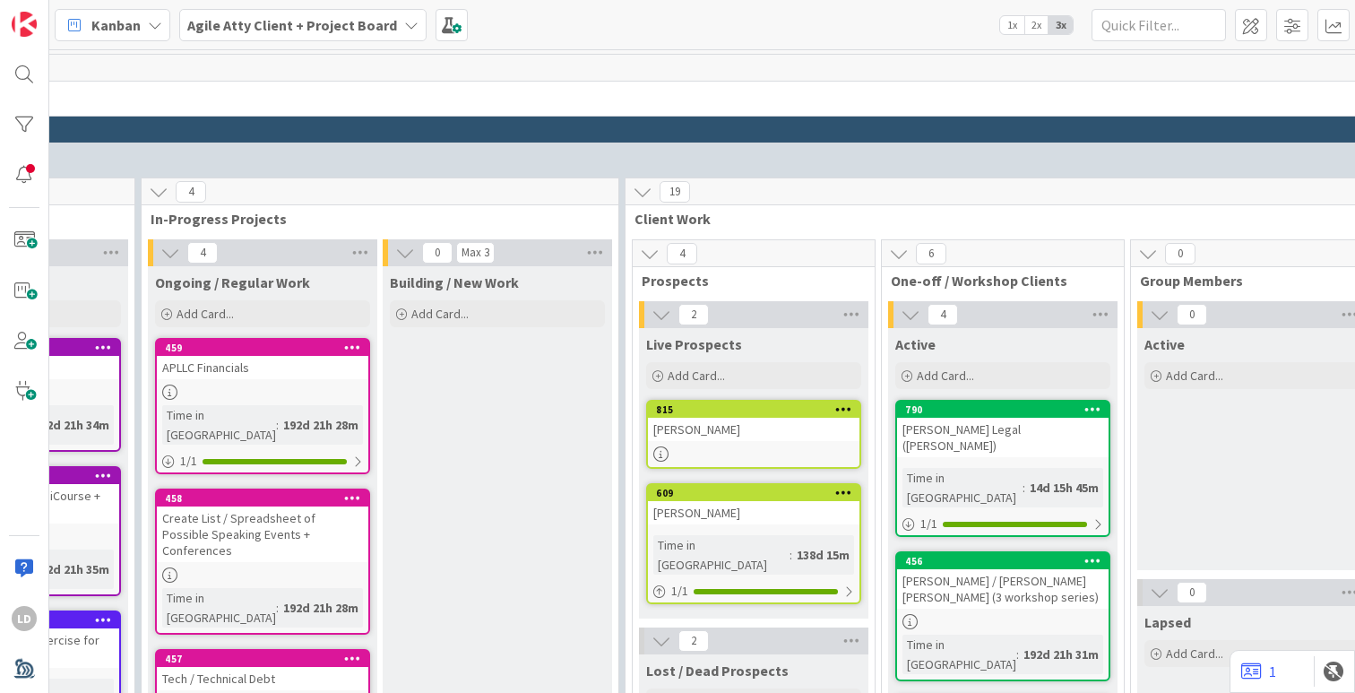
drag, startPoint x: 301, startPoint y: 494, endPoint x: 217, endPoint y: 6, distance: 494.9
